Goal: Find specific page/section: Find specific page/section

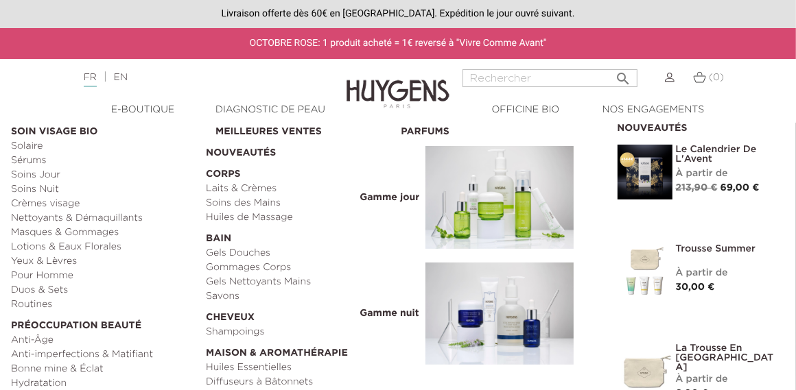
click at [159, 109] on link "  E-Boutique" at bounding box center [143, 110] width 128 height 14
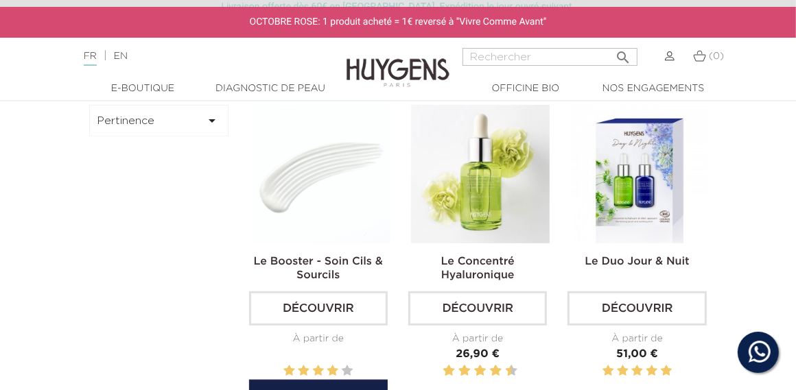
scroll to position [412, 0]
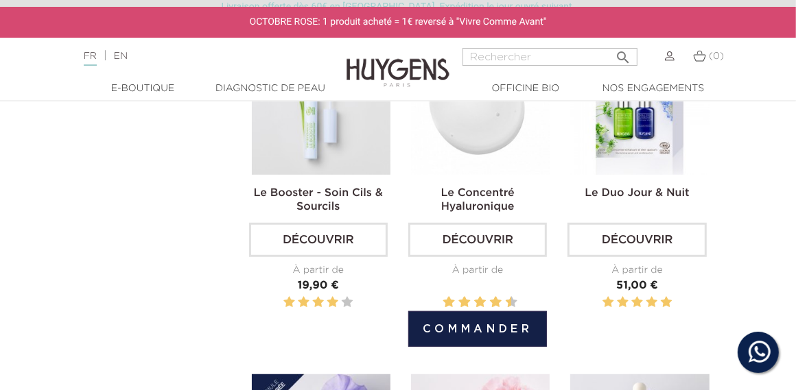
click at [480, 145] on img at bounding box center [480, 105] width 139 height 139
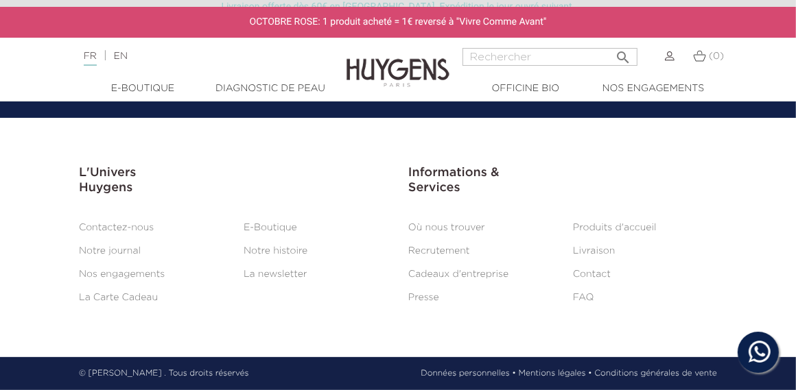
scroll to position [3439, 0]
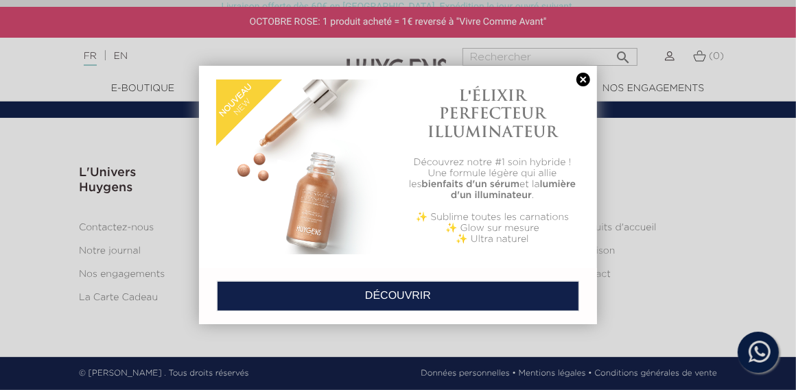
click at [580, 79] on link at bounding box center [583, 80] width 19 height 14
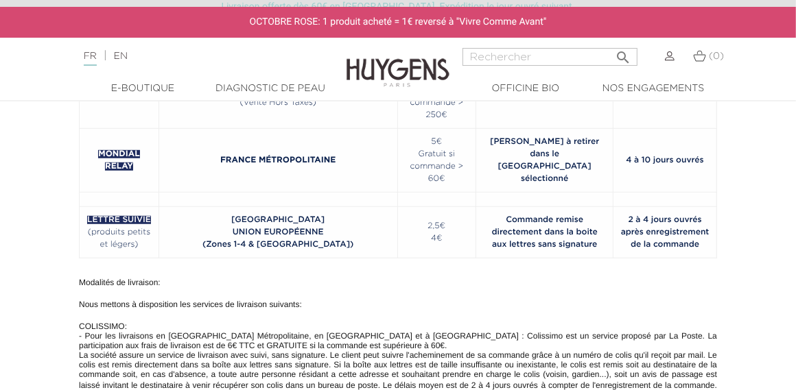
scroll to position [618, 0]
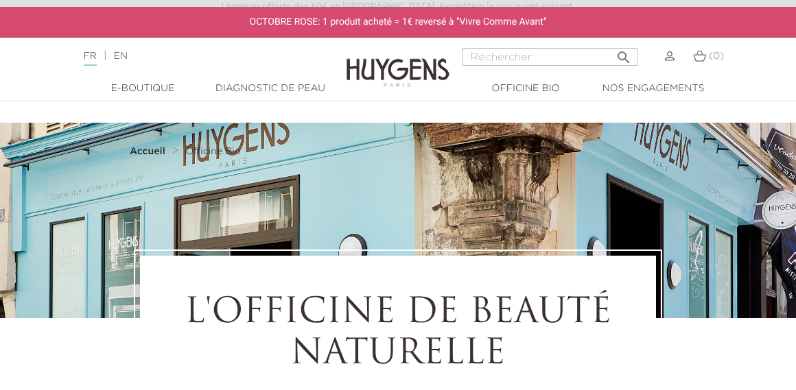
select select "FR"
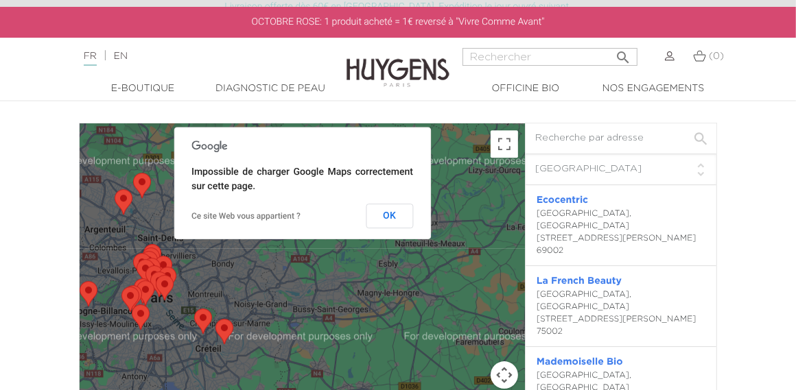
scroll to position [2427, 0]
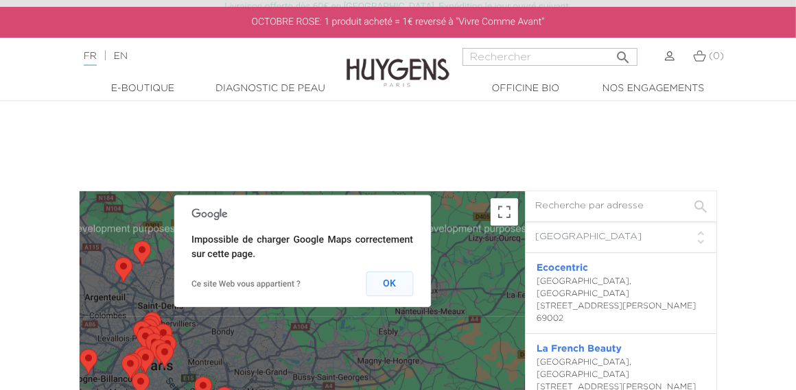
click at [390, 288] on button "OK" at bounding box center [389, 284] width 47 height 25
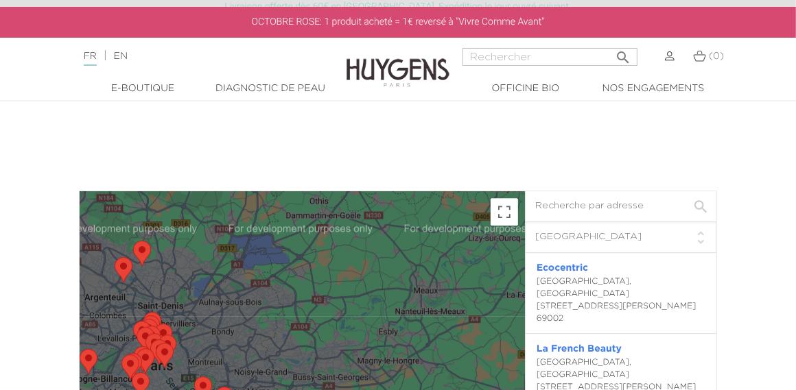
click at [616, 211] on input "text" at bounding box center [621, 206] width 191 height 31
type input "[GEOGRAPHIC_DATA]"
click at [639, 233] on select "Filtre pays Tous les pays [GEOGRAPHIC_DATA] [GEOGRAPHIC_DATA] [GEOGRAPHIC_DATA]…" at bounding box center [621, 237] width 191 height 31
click at [526, 222] on select "Filtre pays Tous les pays [GEOGRAPHIC_DATA] [GEOGRAPHIC_DATA] [GEOGRAPHIC_DATA]…" at bounding box center [621, 237] width 191 height 31
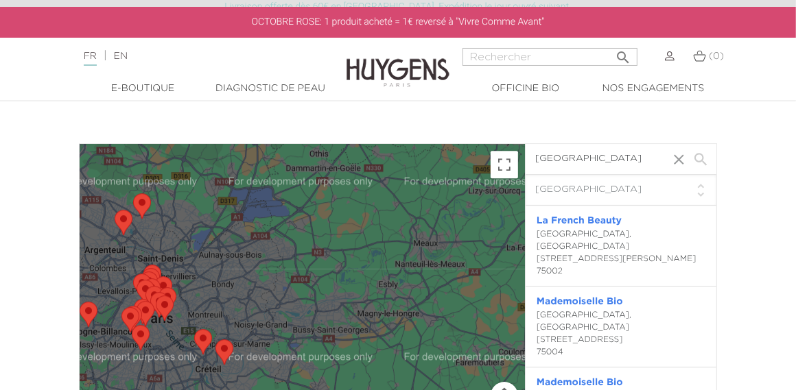
scroll to position [2495, 0]
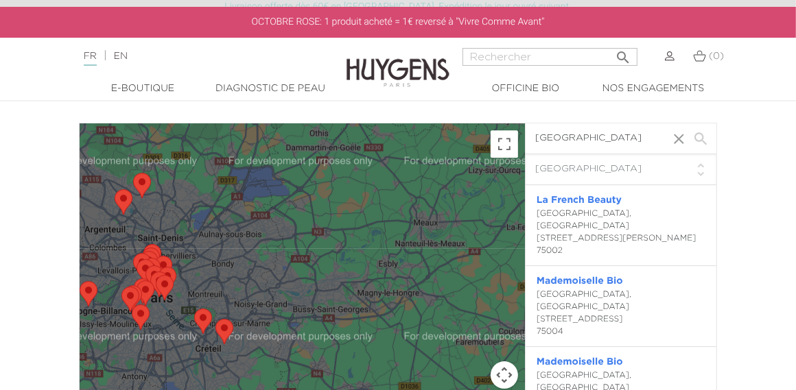
click at [695, 137] on input "[GEOGRAPHIC_DATA]" at bounding box center [621, 139] width 191 height 31
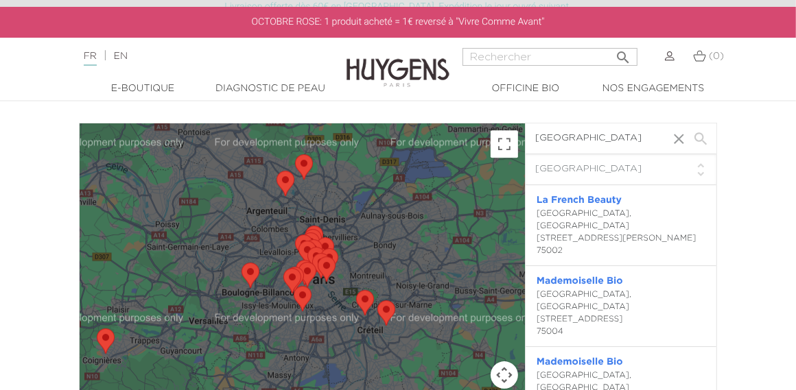
drag, startPoint x: 281, startPoint y: 248, endPoint x: 458, endPoint y: 207, distance: 181.8
click at [458, 207] on div at bounding box center [302, 315] width 445 height 382
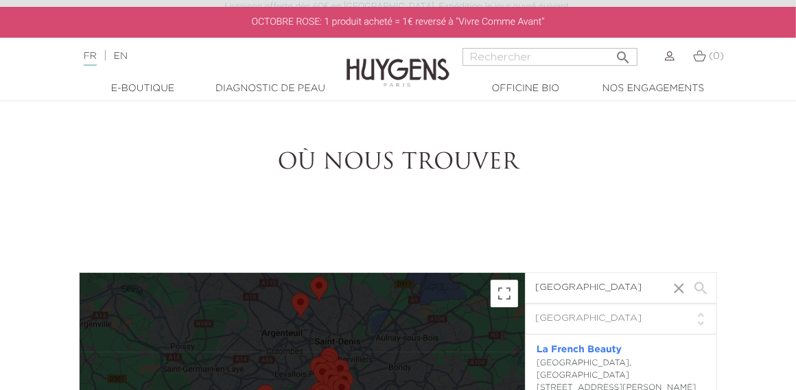
scroll to position [2565, 0]
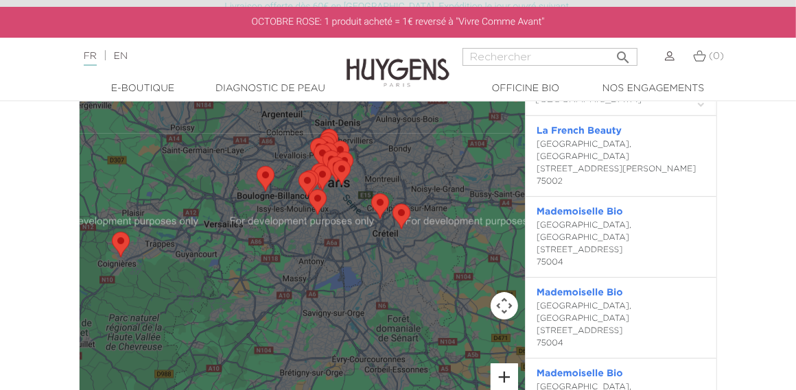
click at [504, 371] on button "Zoom avant" at bounding box center [504, 377] width 27 height 27
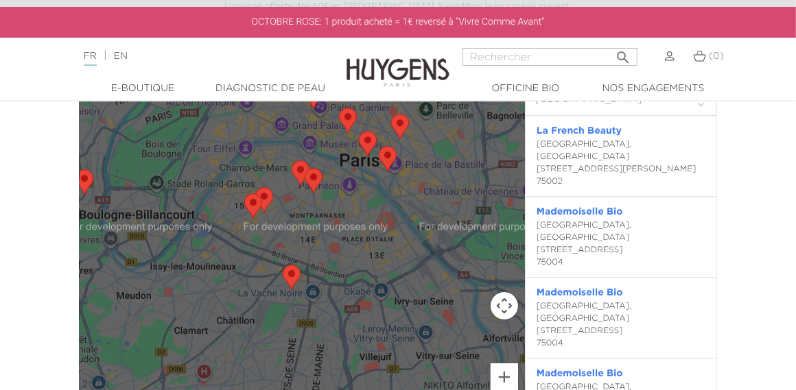
drag, startPoint x: 429, startPoint y: 178, endPoint x: 344, endPoint y: 357, distance: 198.0
click at [347, 361] on div at bounding box center [302, 245] width 445 height 382
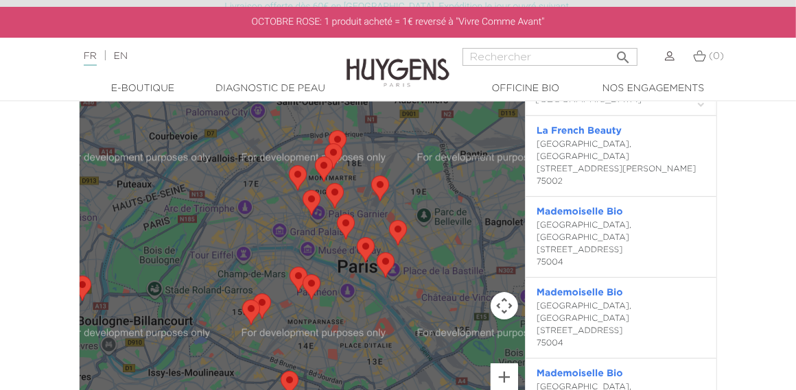
drag, startPoint x: 382, startPoint y: 202, endPoint x: 393, endPoint y: 291, distance: 89.8
click at [393, 291] on div at bounding box center [302, 245] width 445 height 382
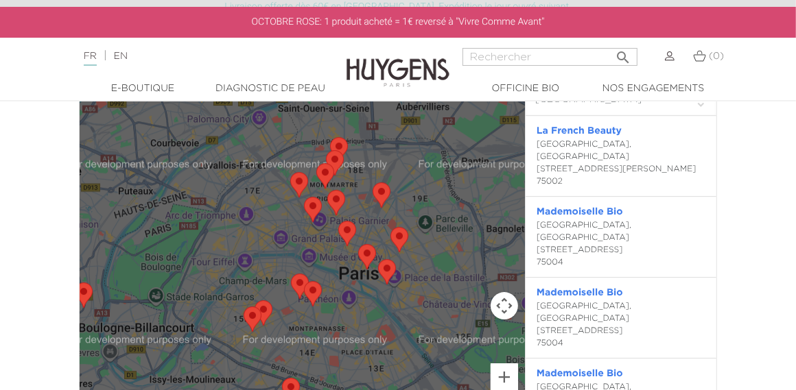
click at [288, 200] on div at bounding box center [302, 245] width 445 height 382
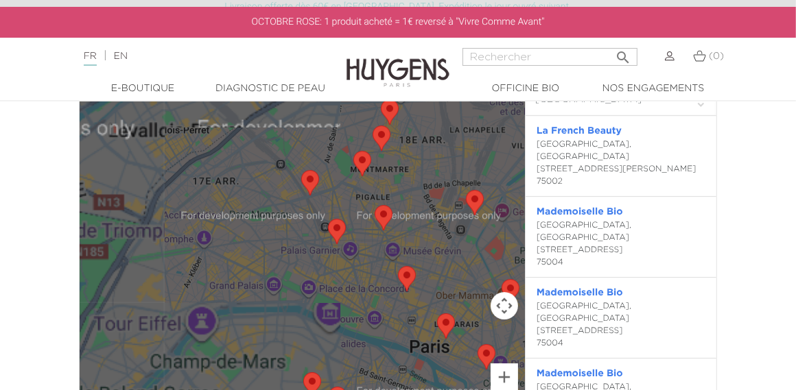
click at [301, 170] on area "Mademoiselle Bio" at bounding box center [301, 170] width 0 height 0
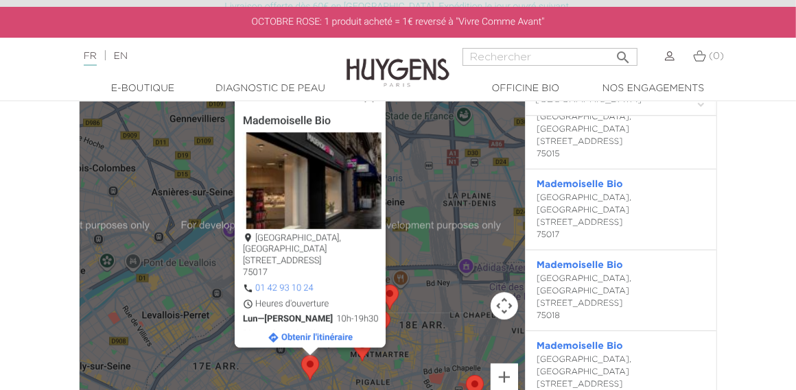
scroll to position [686, 0]
